Goal: Check status: Check status

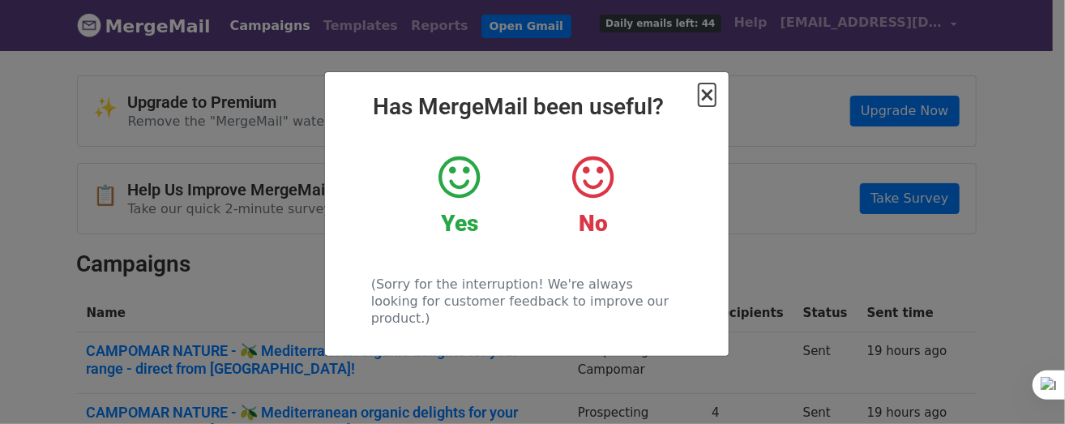
drag, startPoint x: 707, startPoint y: 91, endPoint x: 540, endPoint y: 75, distance: 166.9
click at [707, 91] on span "×" at bounding box center [706, 94] width 16 height 23
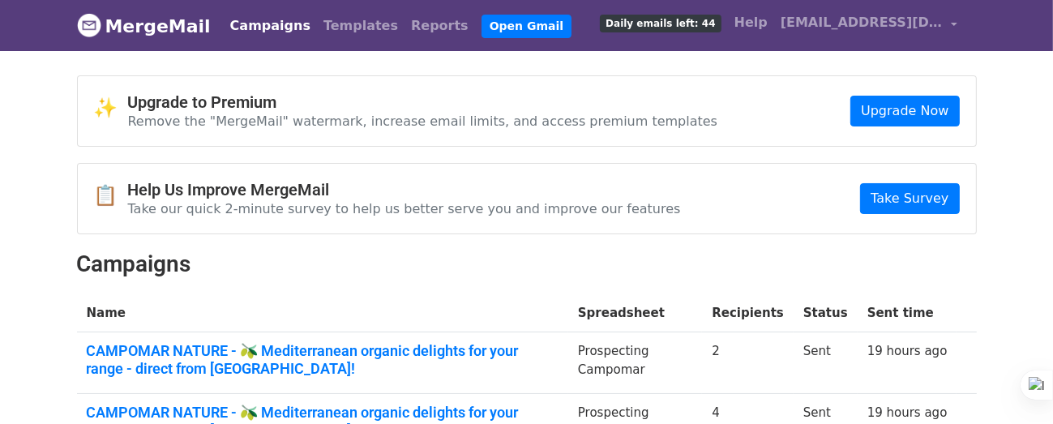
click at [262, 28] on link "Campaigns" at bounding box center [270, 26] width 93 height 32
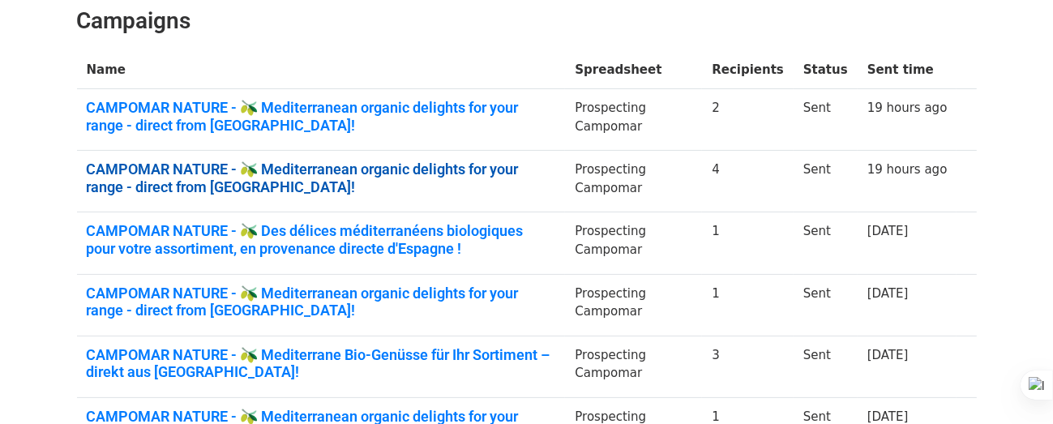
click at [420, 164] on link "CAMPOMAR NATURE - 🫒 Mediterranean organic delights for your range - direct from…" at bounding box center [321, 177] width 469 height 35
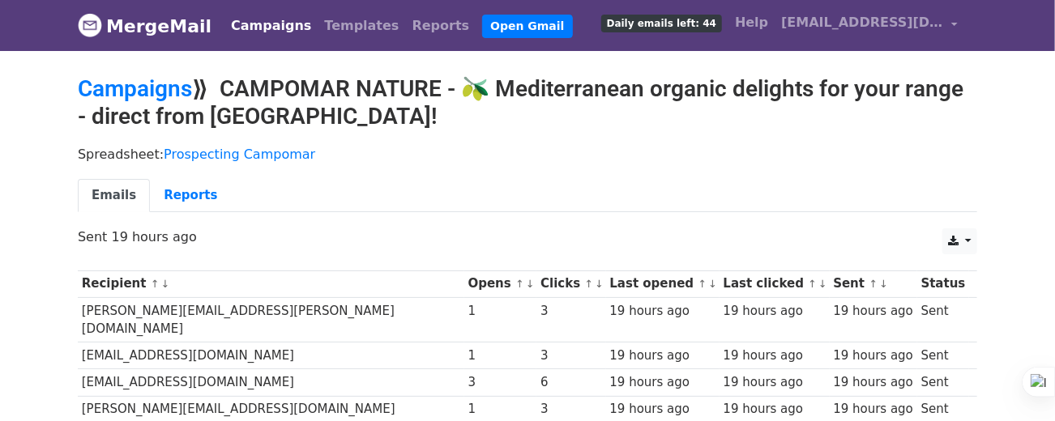
click at [886, 377] on div "Recipient ↑ ↓ Opens ↑ ↓ Clicks ↑ ↓ Last opened ↑ ↓ Last clicked ↑ ↓ Sent ↑ ↓ St…" at bounding box center [528, 349] width 924 height 173
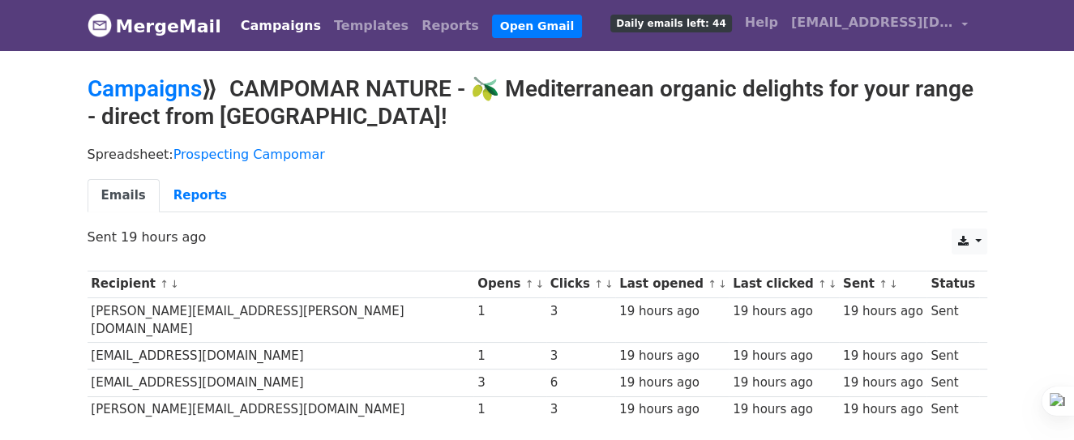
click at [988, 122] on body "MergeMail Campaigns Templates Reports Open Gmail Daily emails left: 44 Help [EM…" at bounding box center [537, 250] width 1074 height 501
click at [156, 93] on link "Campaigns" at bounding box center [145, 88] width 114 height 27
